Goal: Transaction & Acquisition: Subscribe to service/newsletter

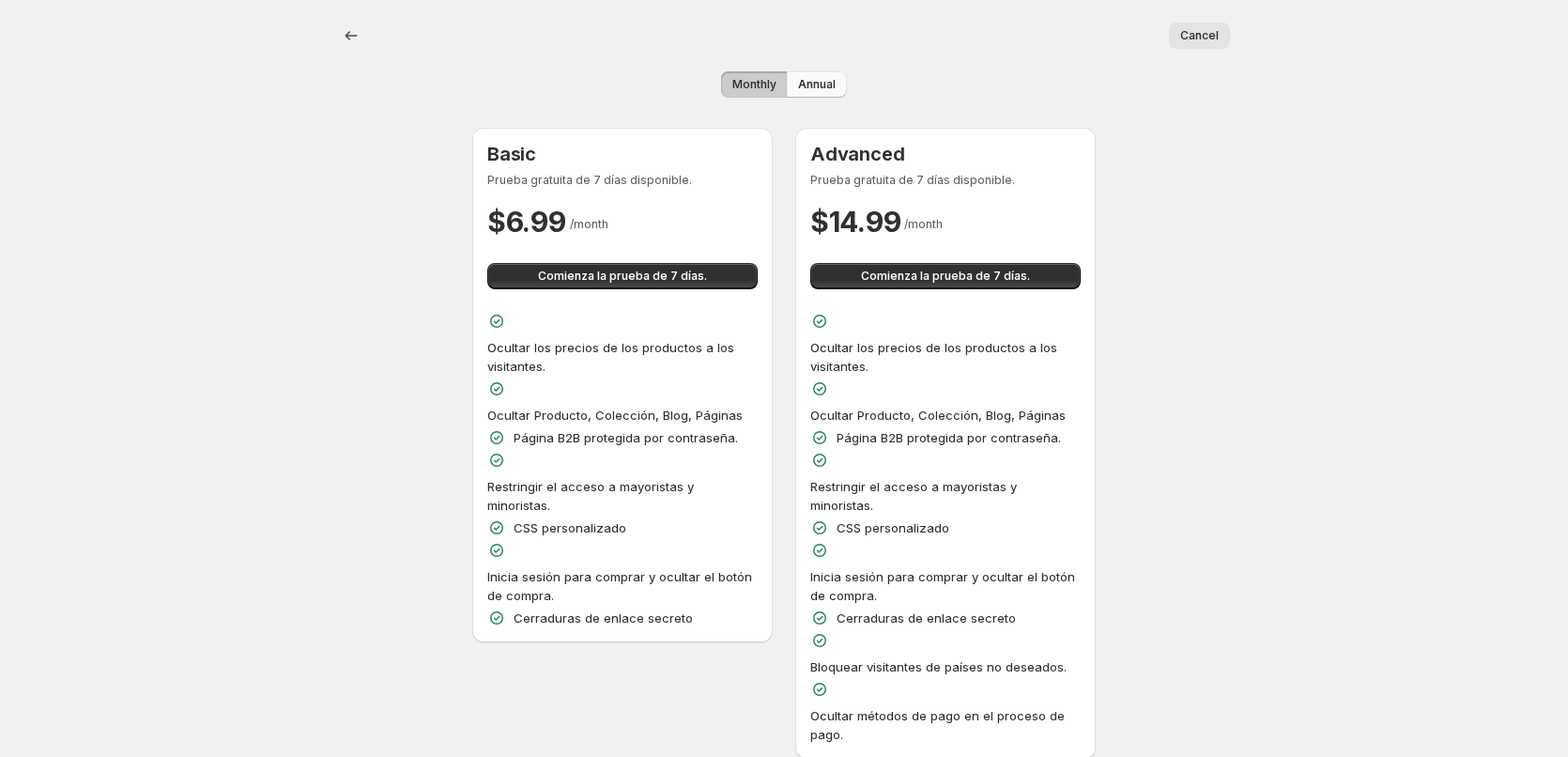
click at [827, 89] on span "Annual" at bounding box center [817, 84] width 38 height 15
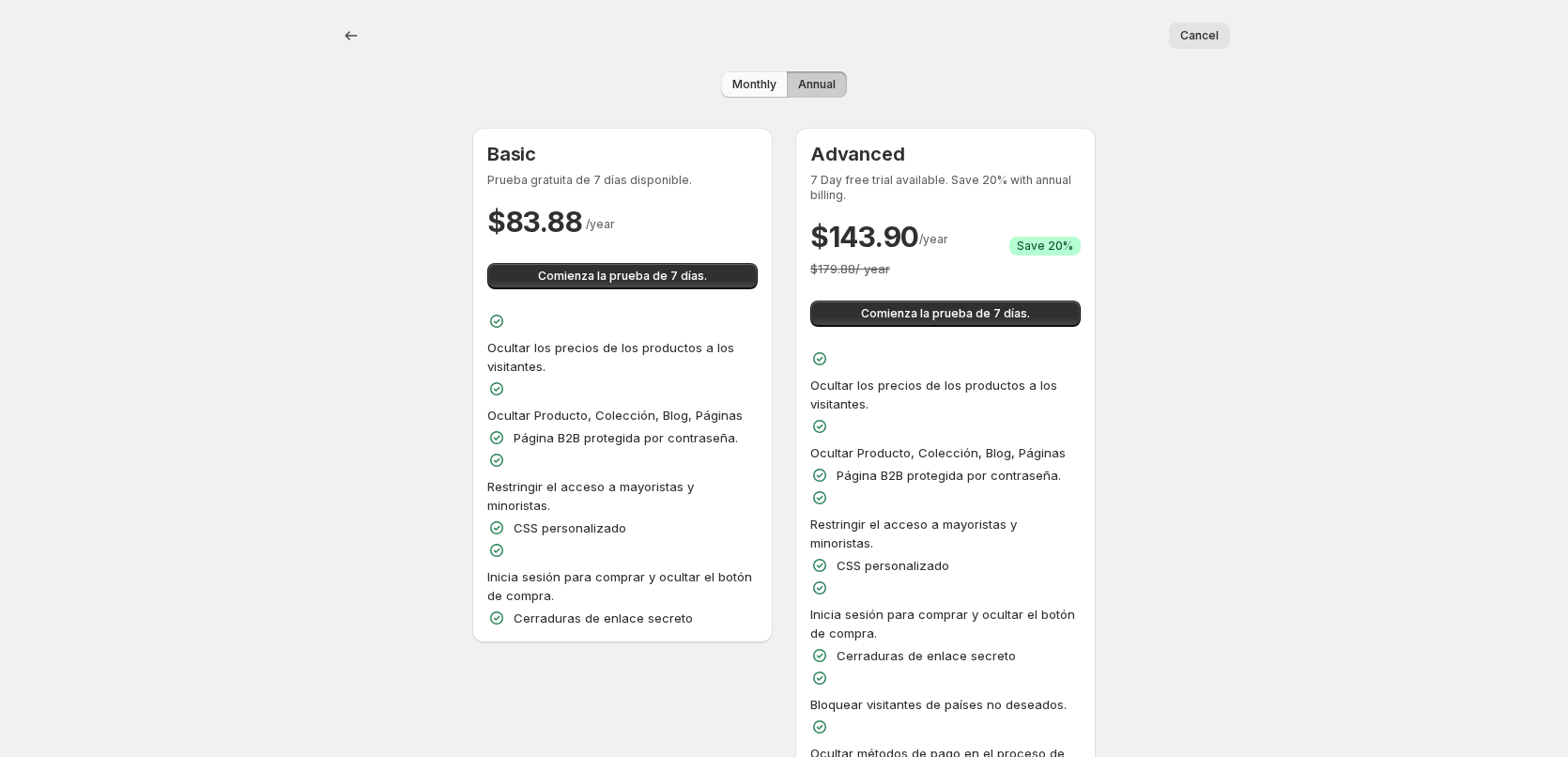
click at [752, 84] on span "Monthly" at bounding box center [755, 84] width 44 height 15
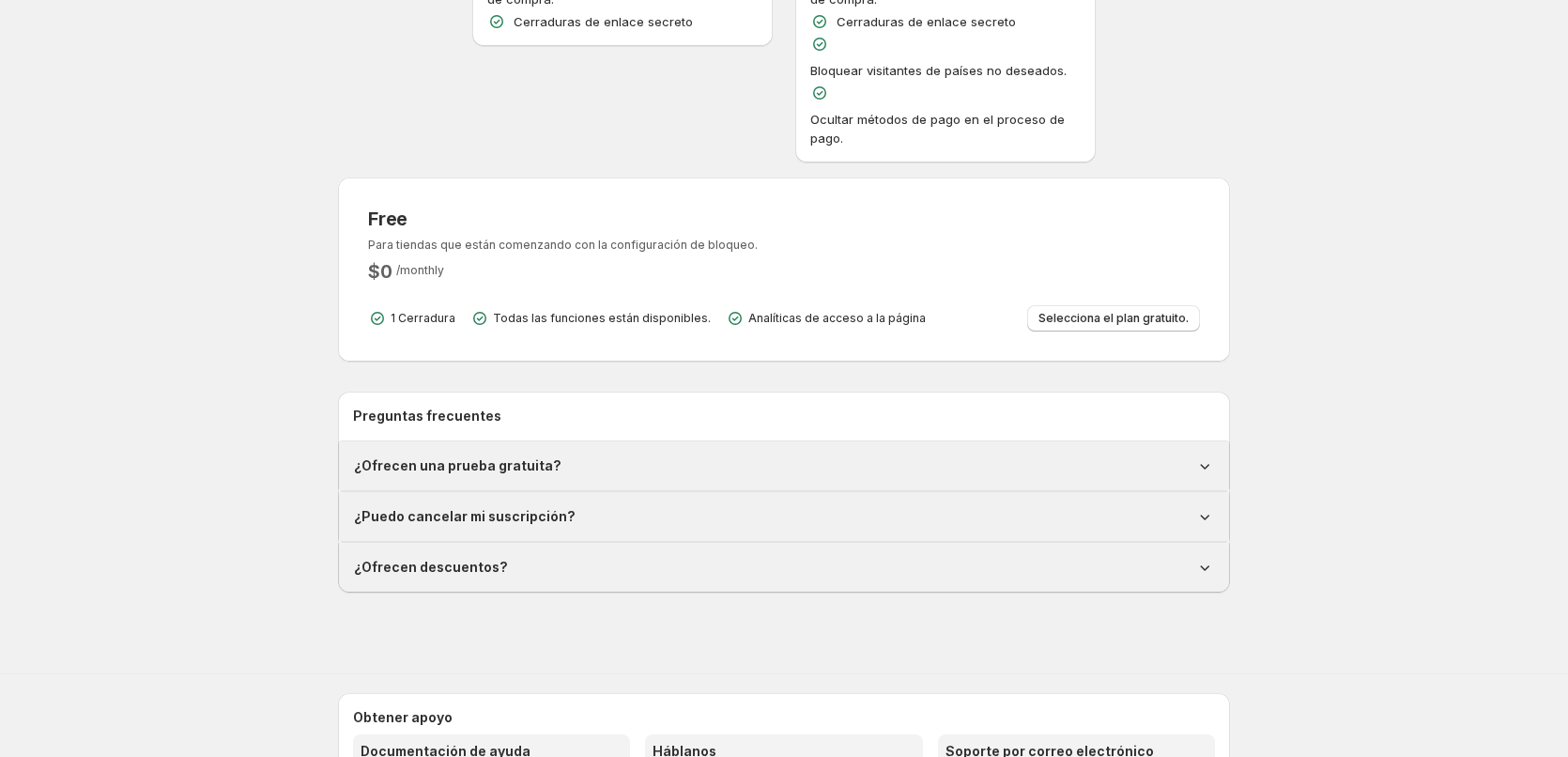
scroll to position [595, 0]
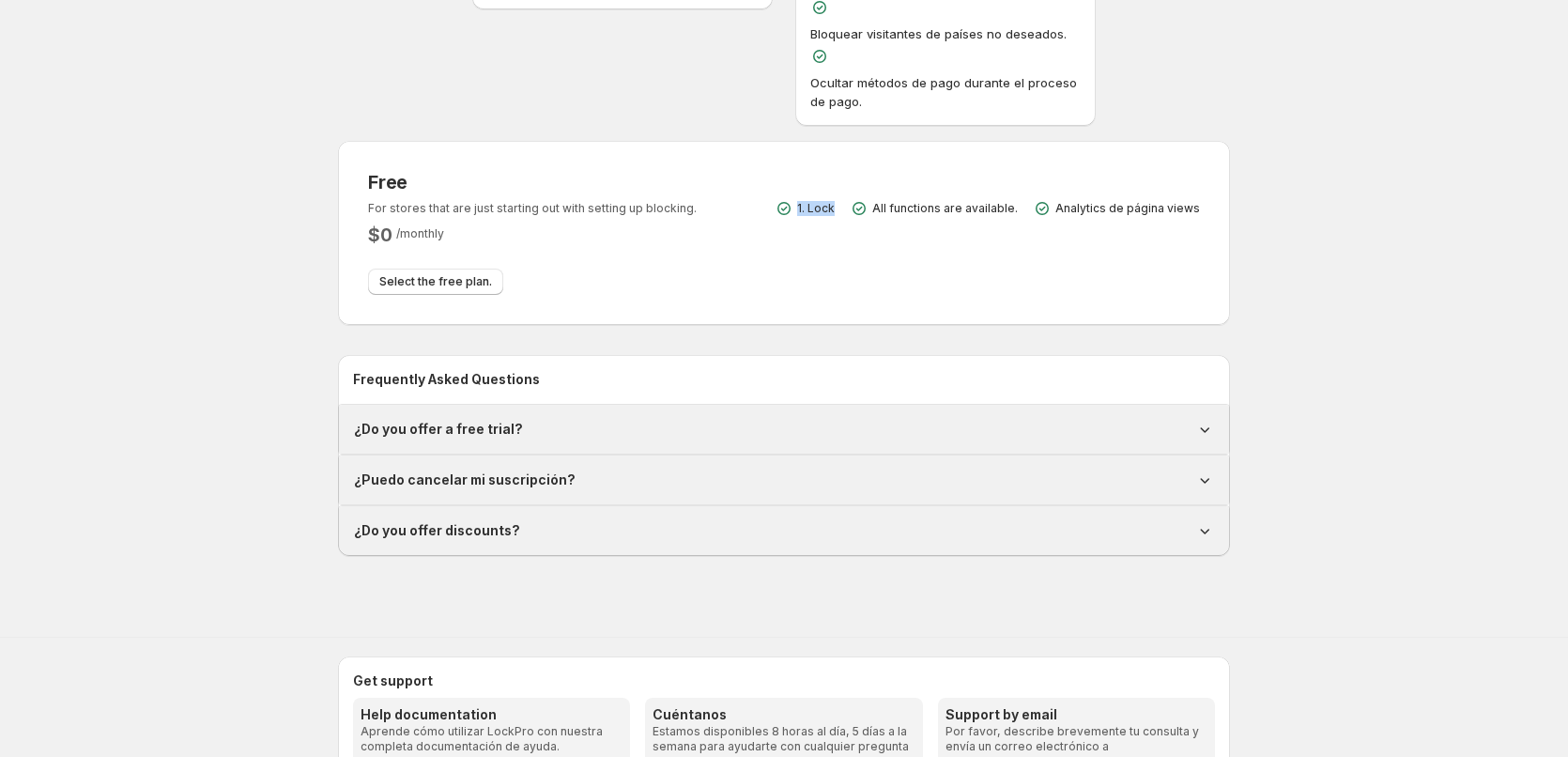
drag, startPoint x: 849, startPoint y: 212, endPoint x: 809, endPoint y: 215, distance: 40.1
click at [809, 215] on div "1. Lock All functions are available. Analytics de página views" at bounding box center [987, 208] width 425 height 19
drag, startPoint x: 1024, startPoint y: 211, endPoint x: 889, endPoint y: 214, distance: 135.0
click at [889, 214] on div "1. Lock All functions are available. Analytics de página views" at bounding box center [987, 208] width 425 height 19
drag, startPoint x: 463, startPoint y: 286, endPoint x: 419, endPoint y: 316, distance: 53.3
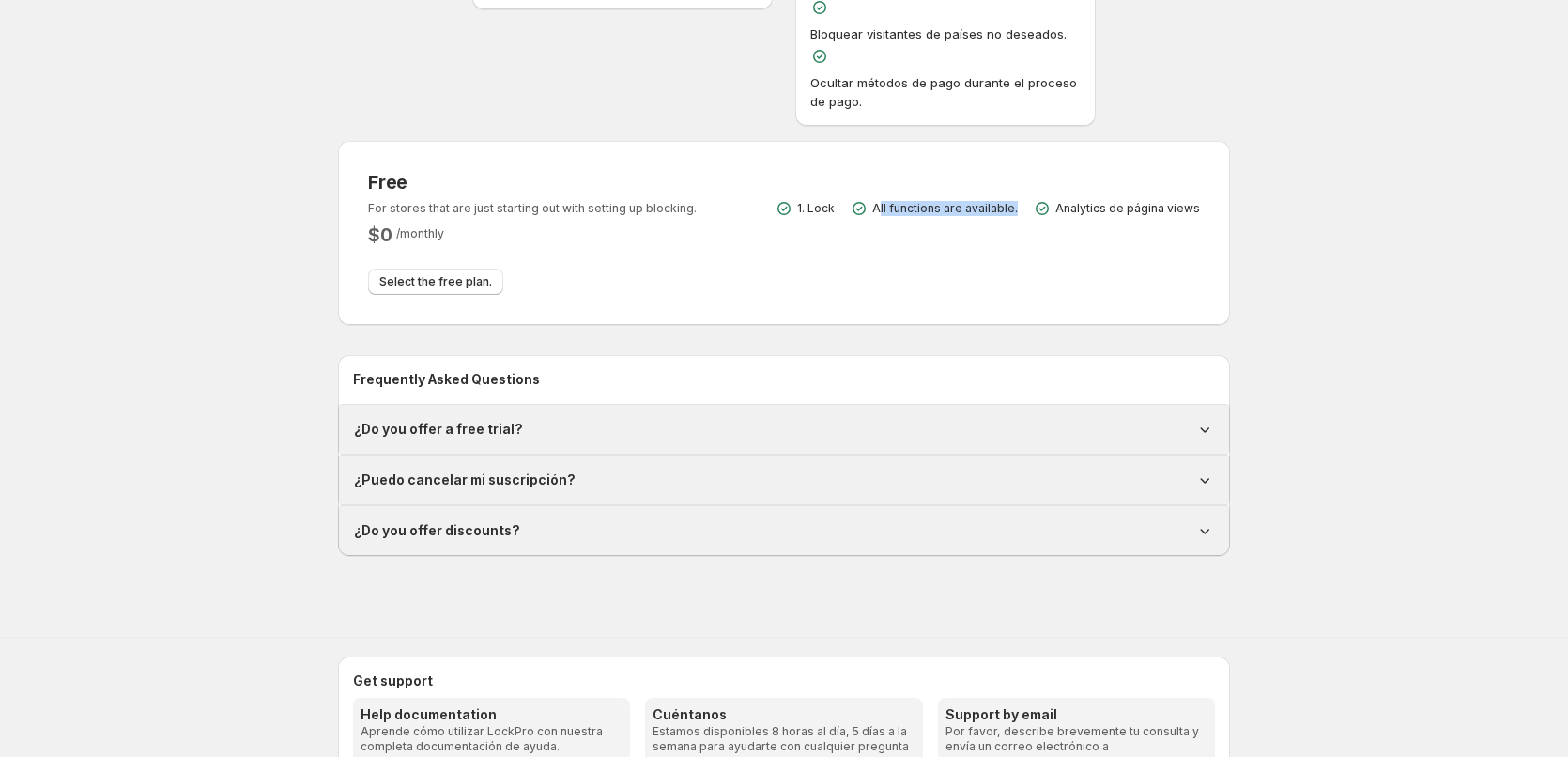
click at [464, 286] on span "Select the free plan." at bounding box center [435, 282] width 113 height 15
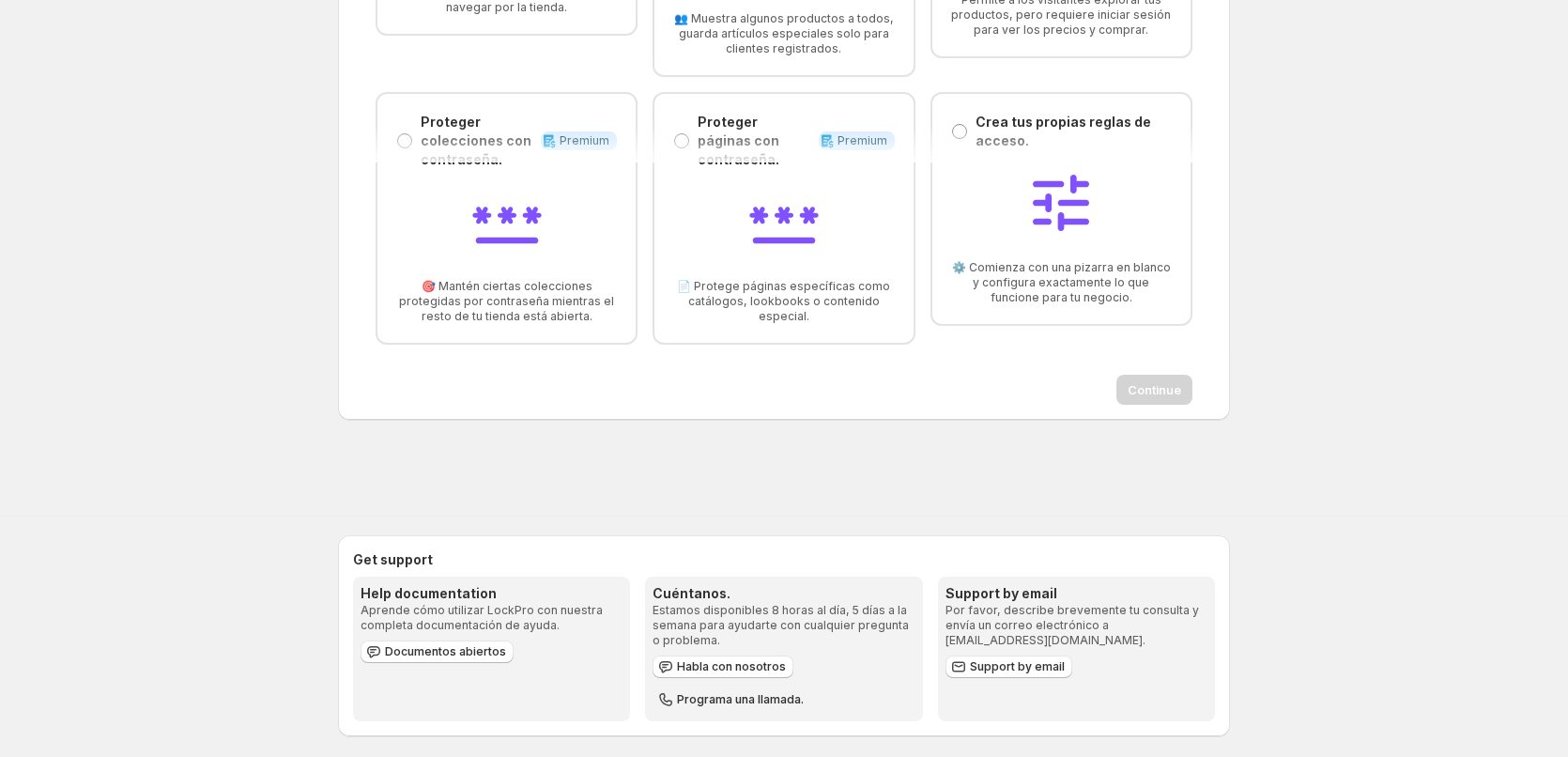
scroll to position [188, 0]
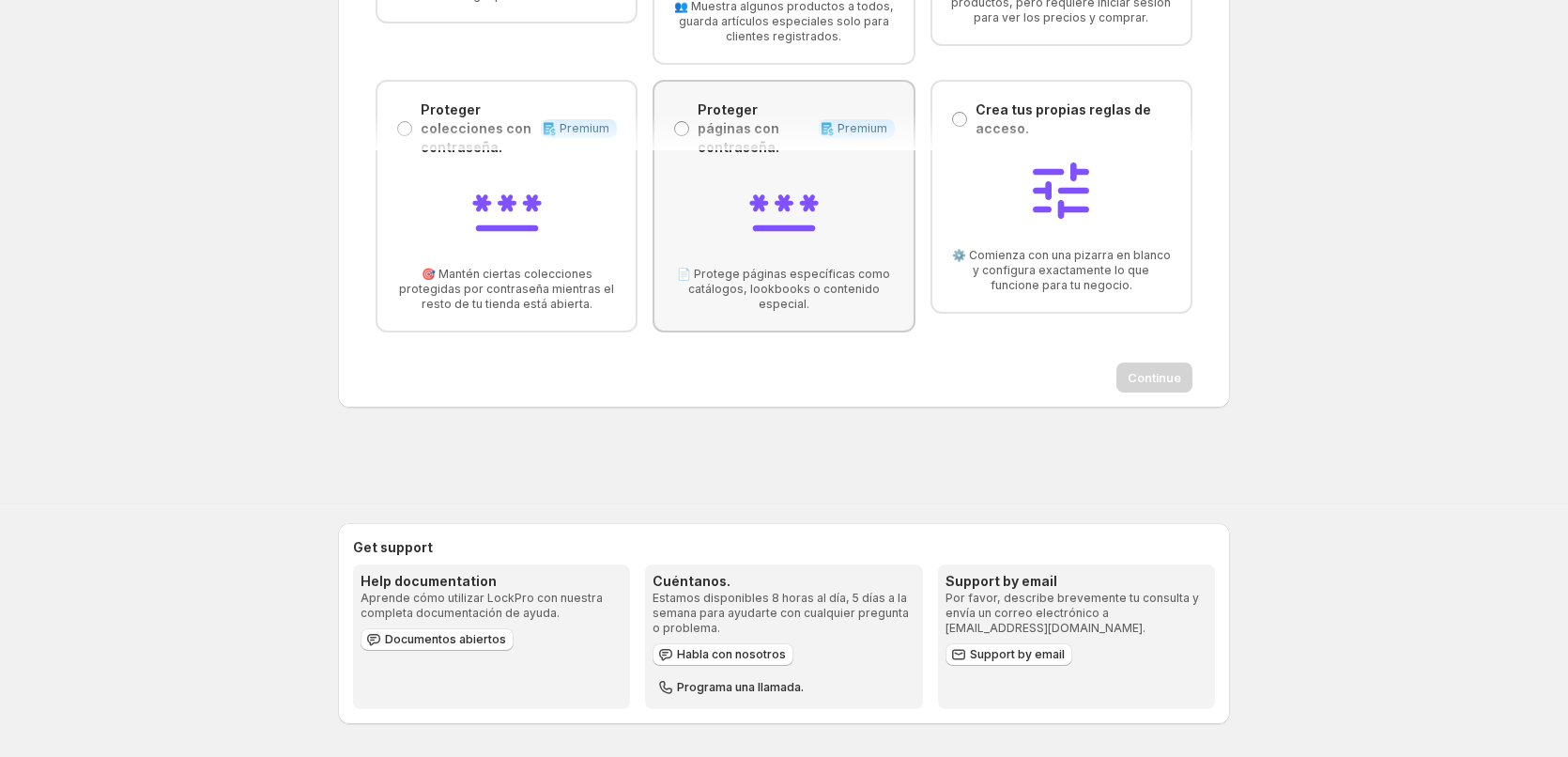
click at [680, 121] on span at bounding box center [682, 128] width 15 height 15
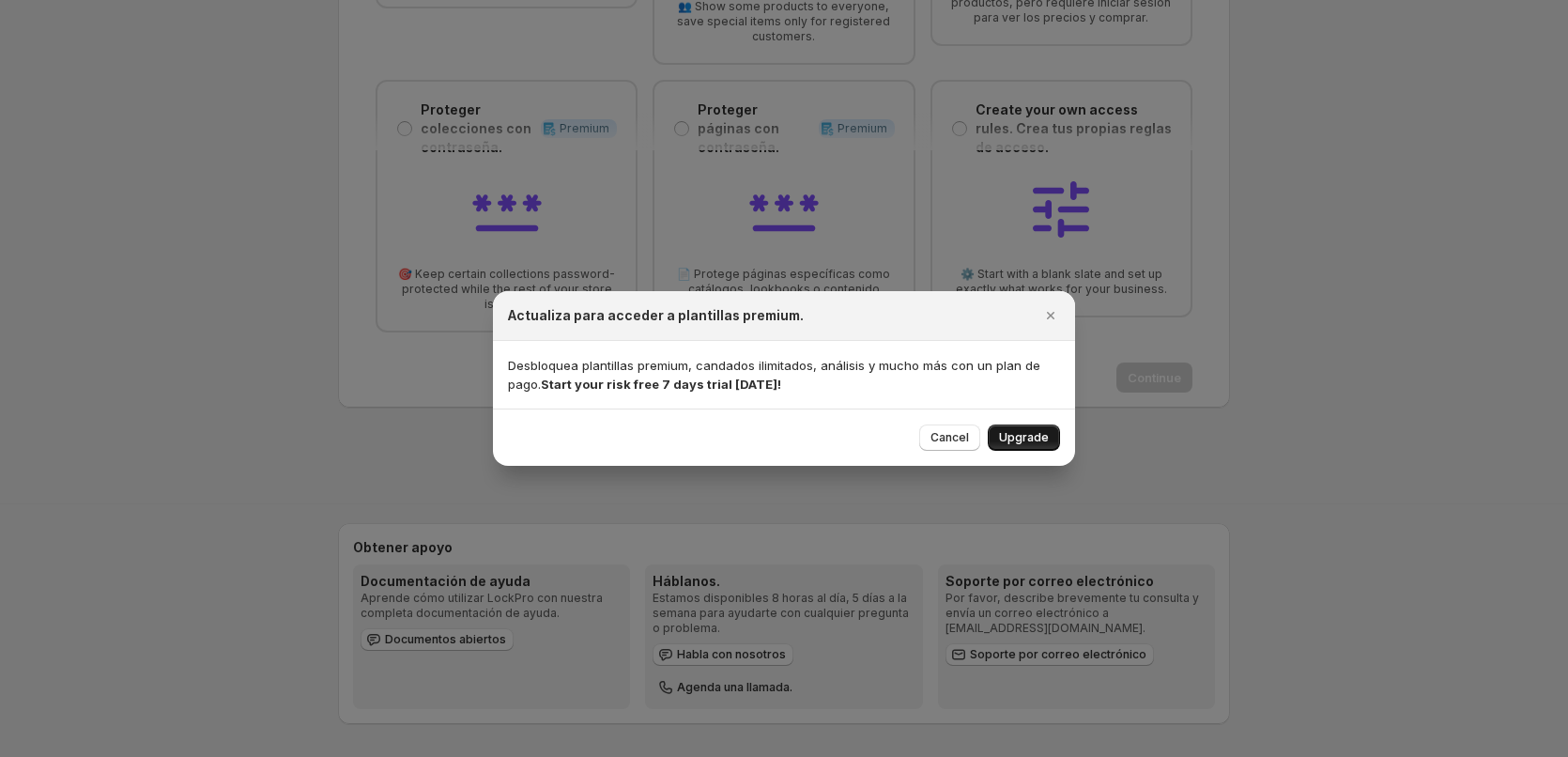
click at [1053, 441] on button "Upgrade" at bounding box center [1024, 437] width 72 height 26
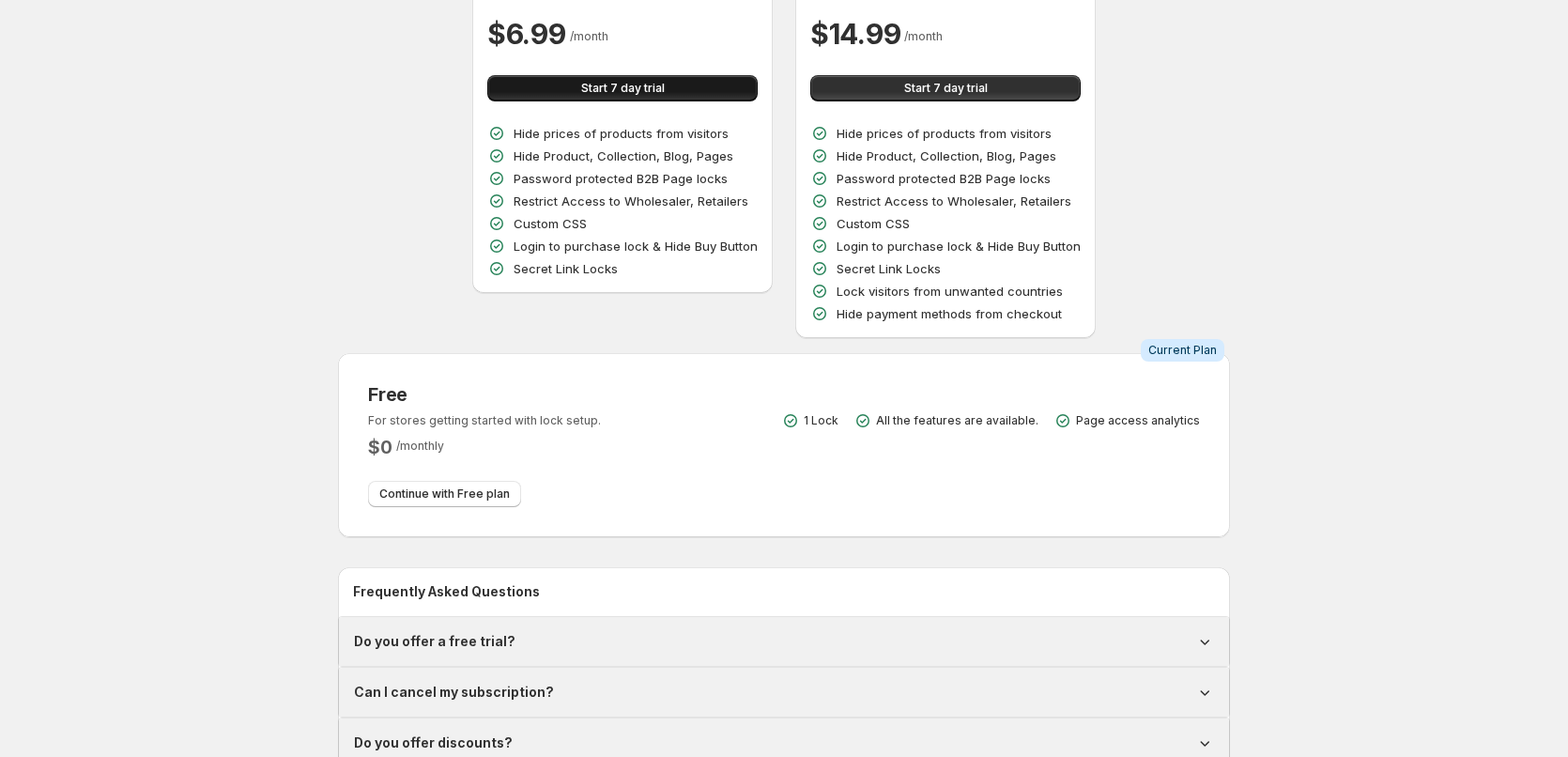
click at [579, 85] on button "Start 7 day trial" at bounding box center [622, 88] width 270 height 26
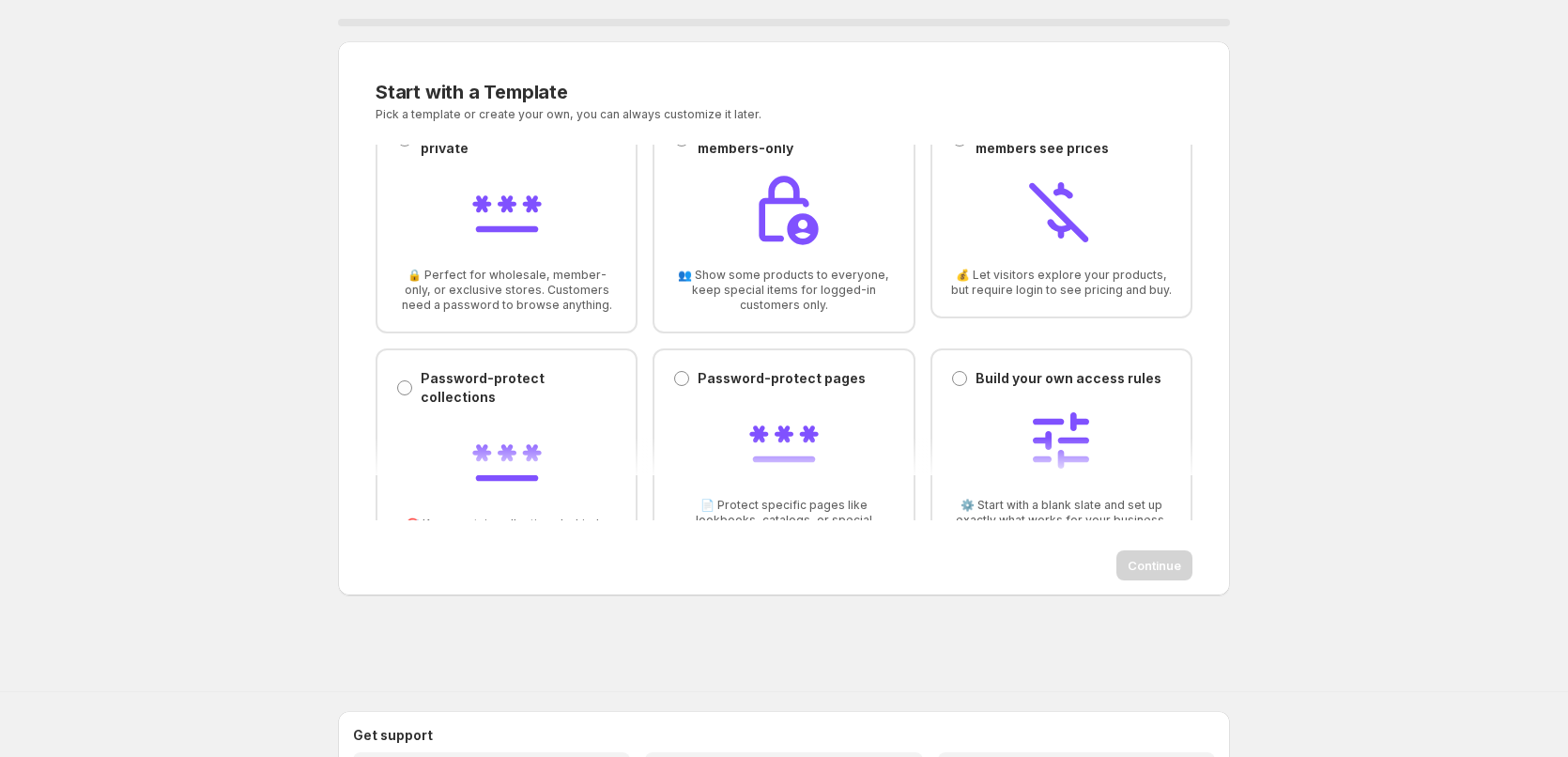
scroll to position [88, 0]
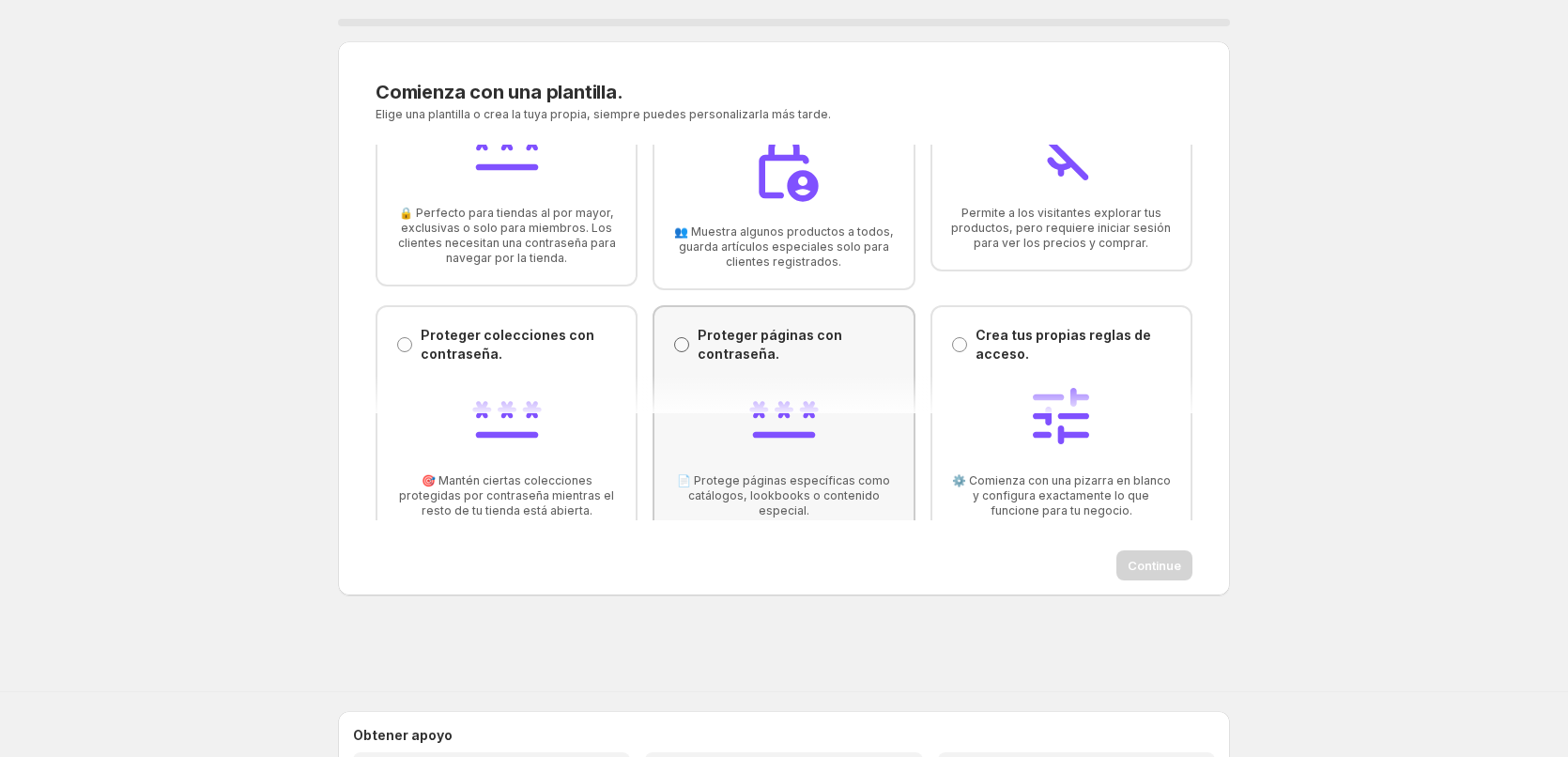
click at [681, 335] on div "Proteger páginas con contraseña. Proteger páginas con contraseña." at bounding box center [784, 345] width 221 height 38
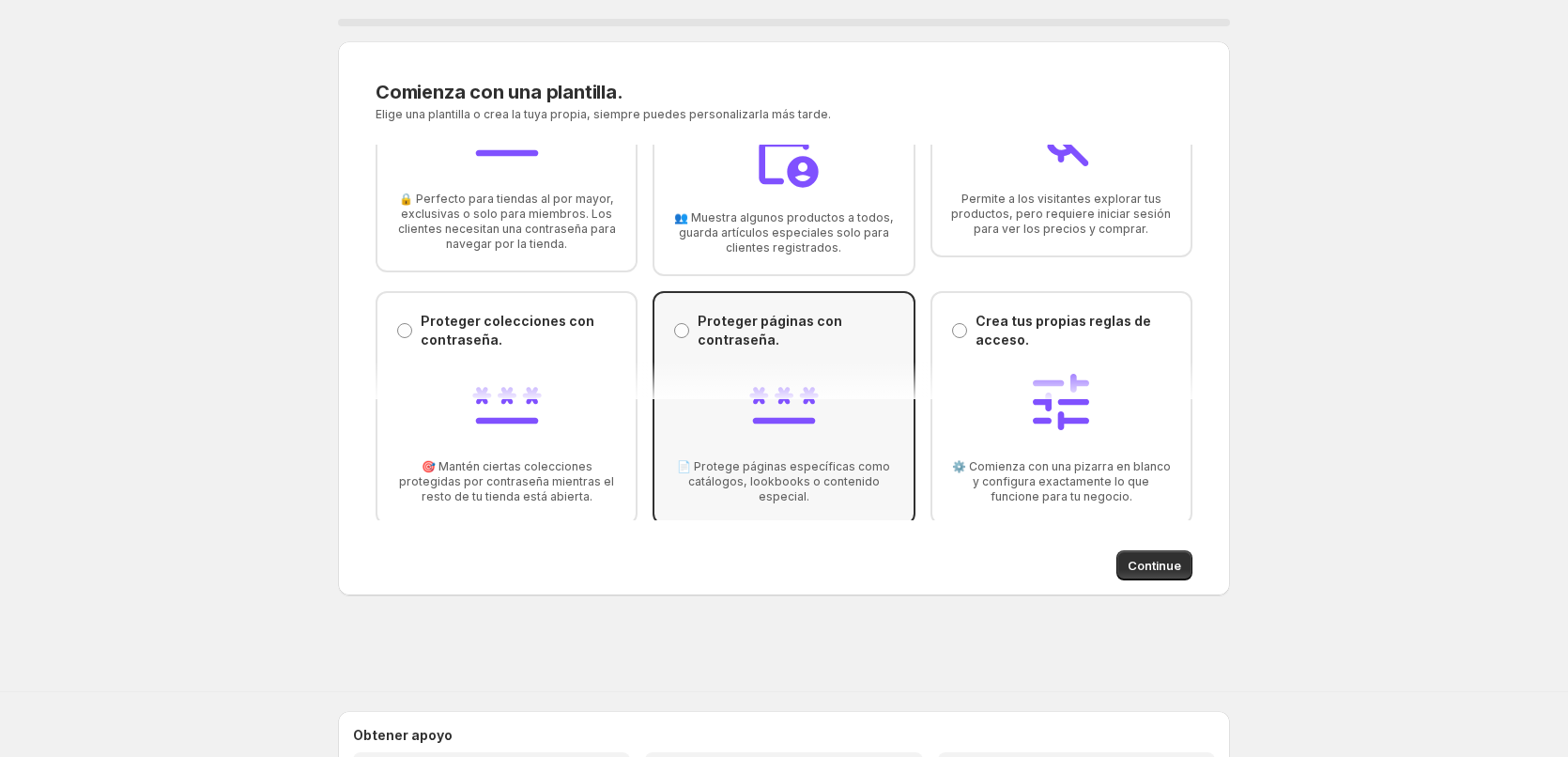
scroll to position [126, 0]
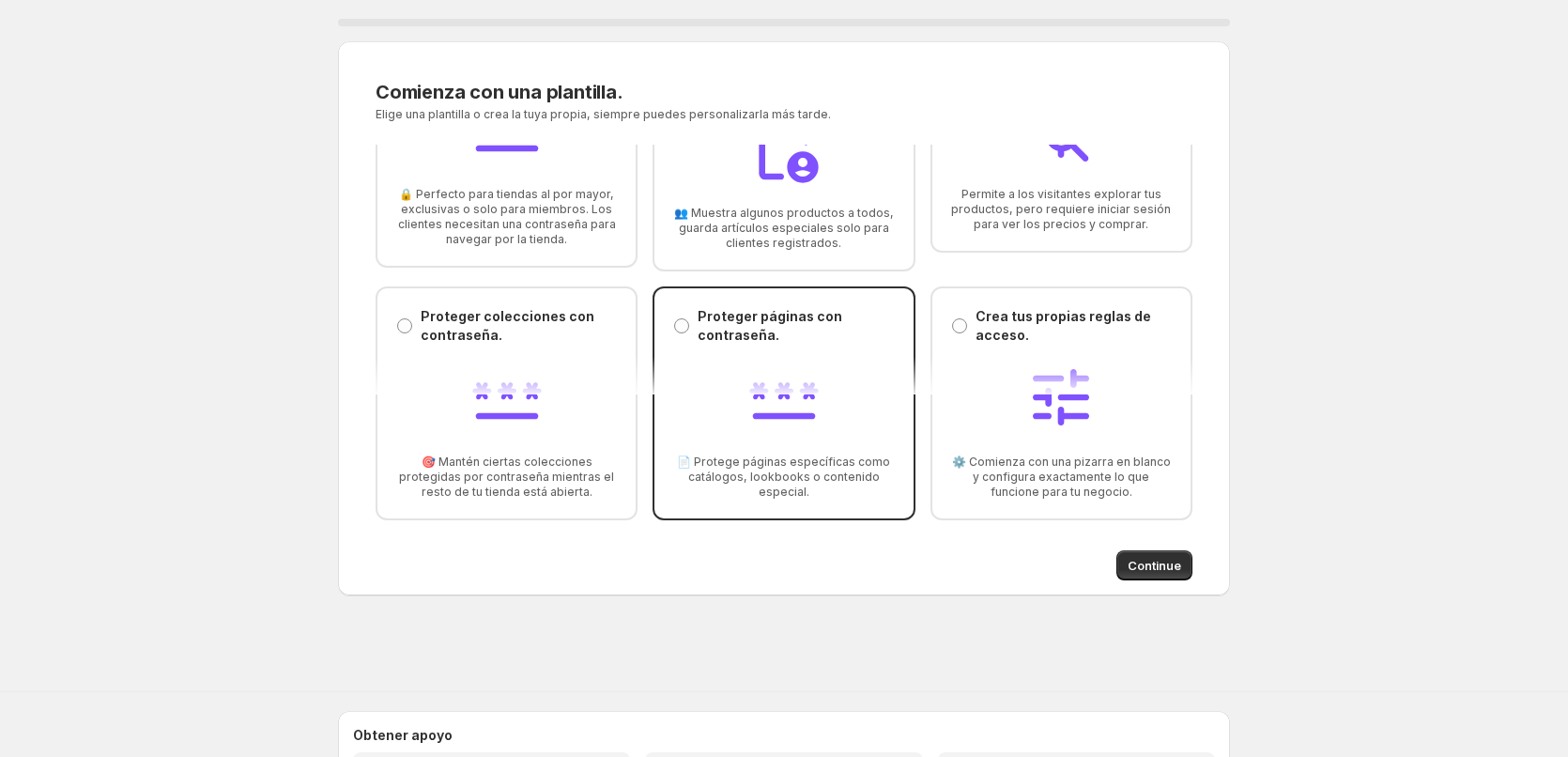
click at [1166, 571] on span "Continue" at bounding box center [1155, 565] width 54 height 19
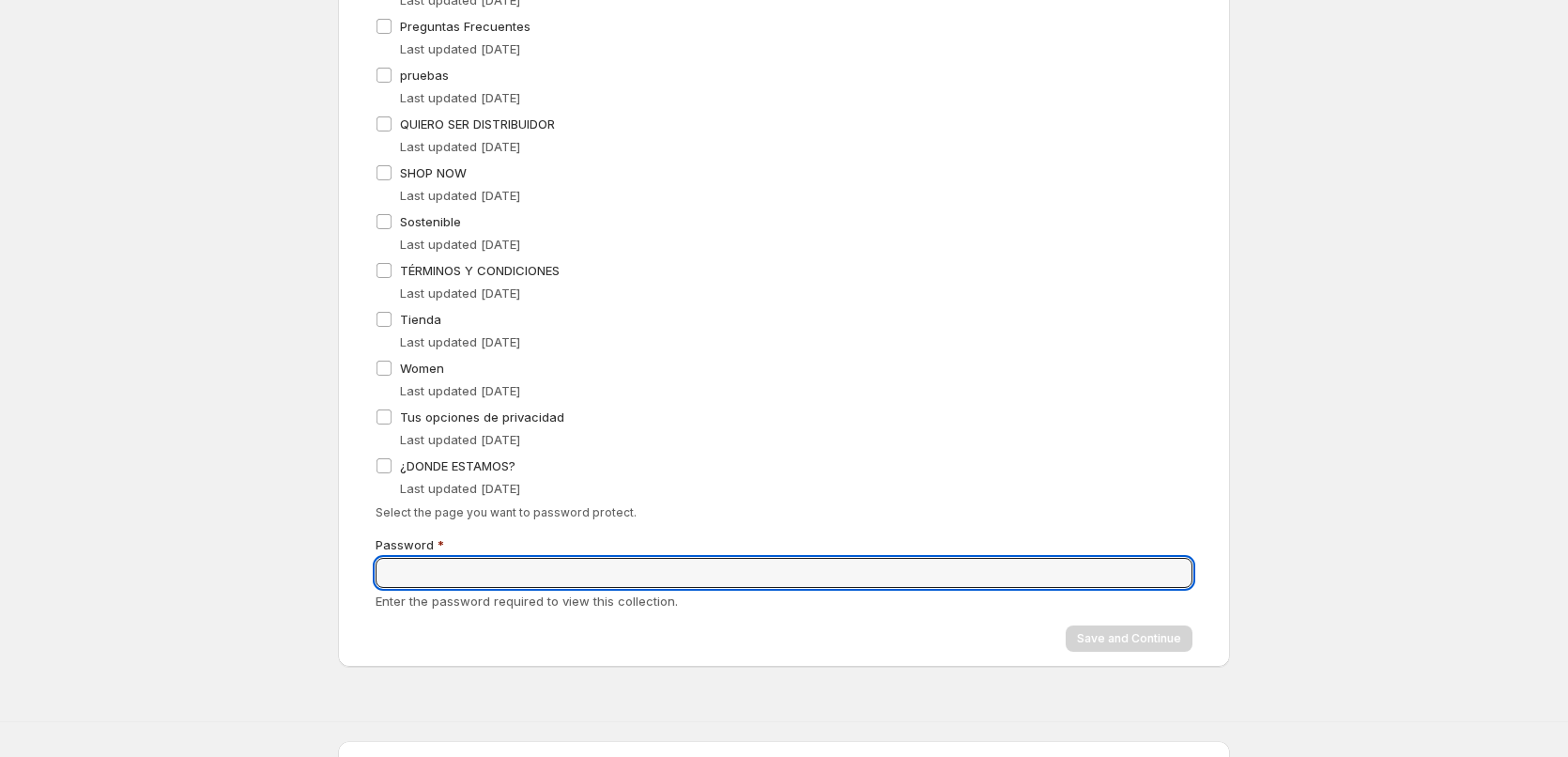
scroll to position [1058, 0]
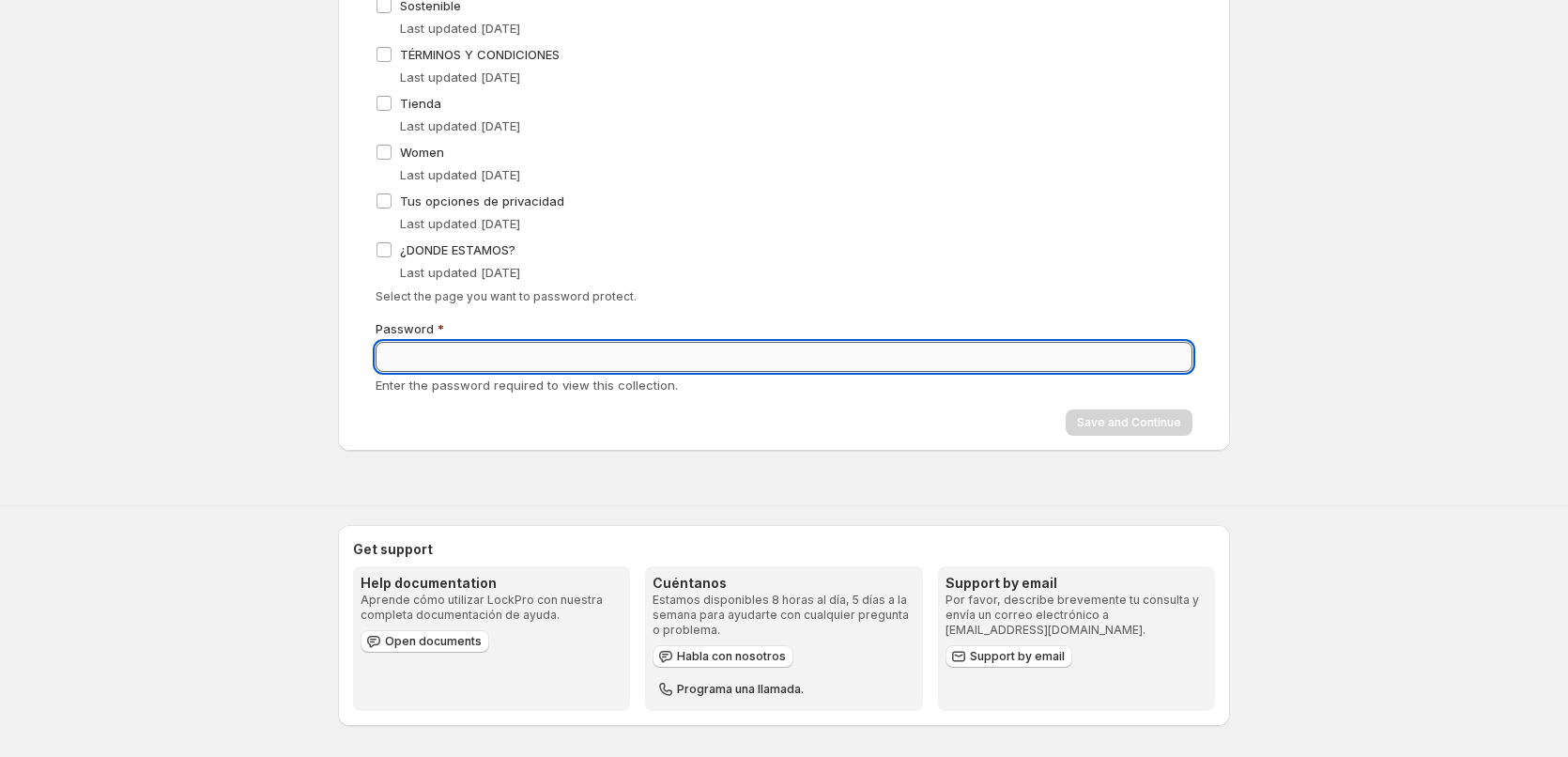
click at [446, 350] on input "Password" at bounding box center [784, 357] width 817 height 30
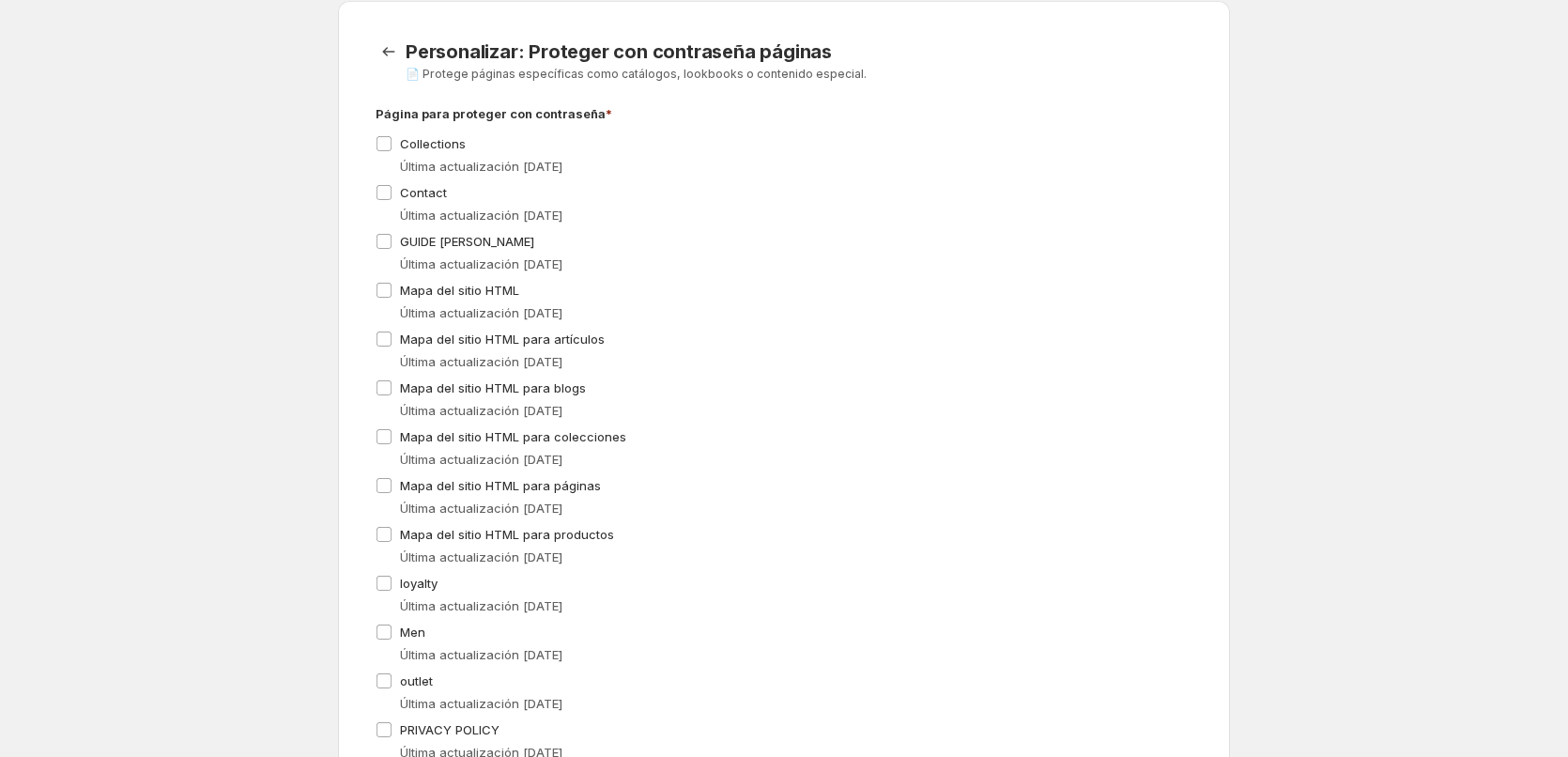
scroll to position [0, 0]
